Goal: Find specific page/section: Find specific page/section

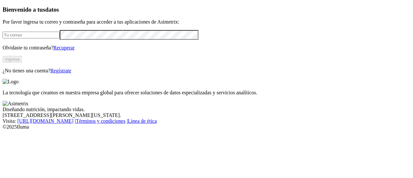
type input "[PERSON_NAME][EMAIL_ADDRESS][PERSON_NAME][DOMAIN_NAME]"
click at [22, 63] on button "Ingresa" at bounding box center [12, 59] width 19 height 7
